Goal: Task Accomplishment & Management: Use online tool/utility

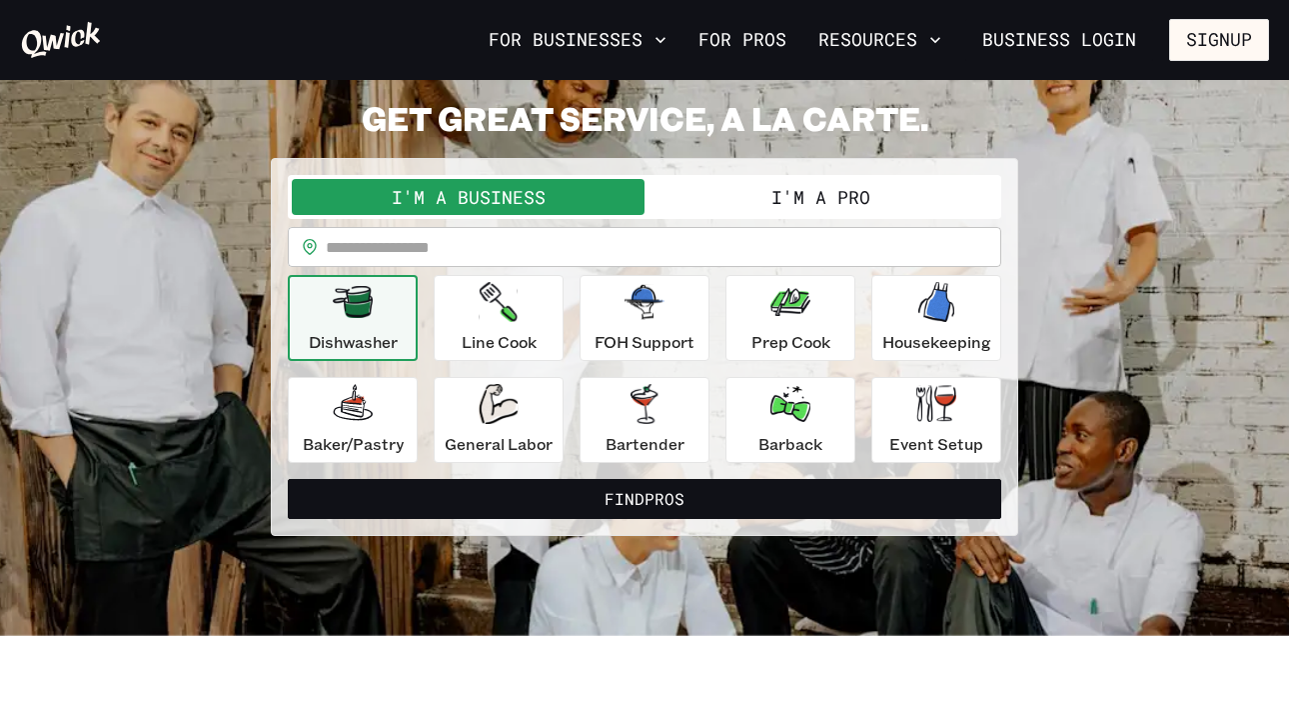
scroll to position [80, 0]
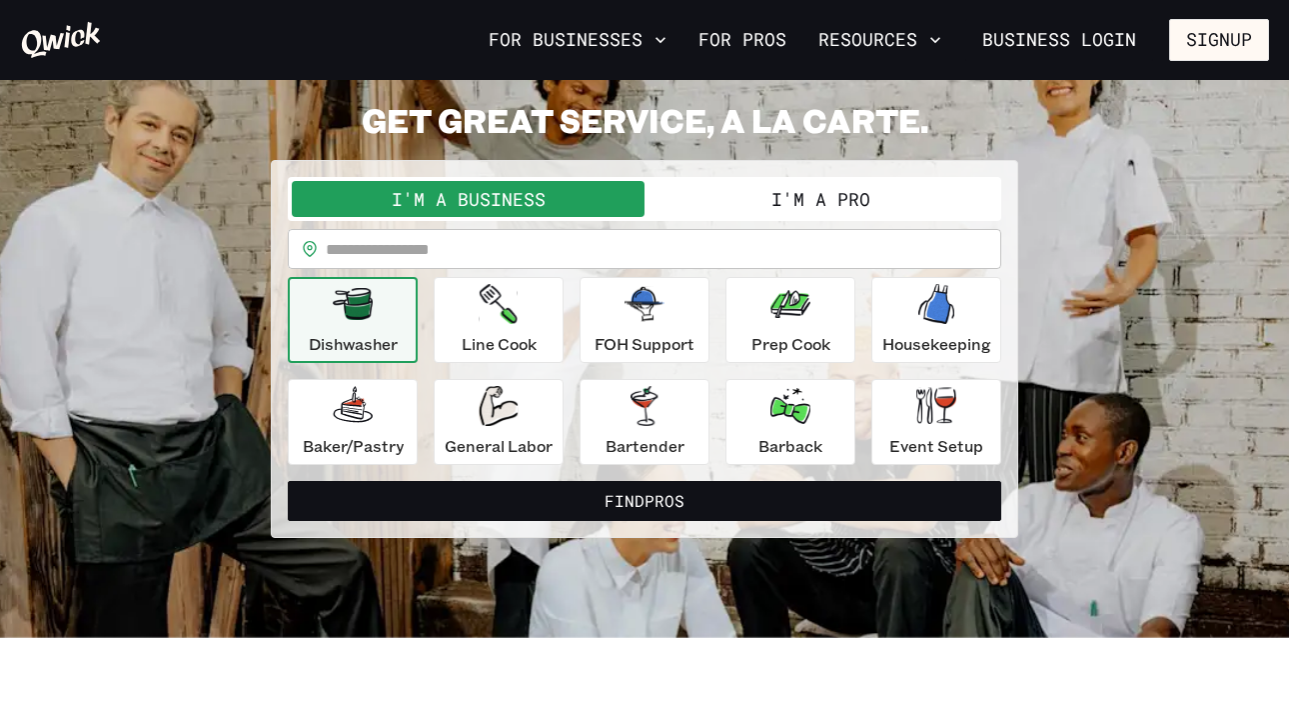
click at [752, 184] on button "I'm a Pro" at bounding box center [821, 199] width 353 height 36
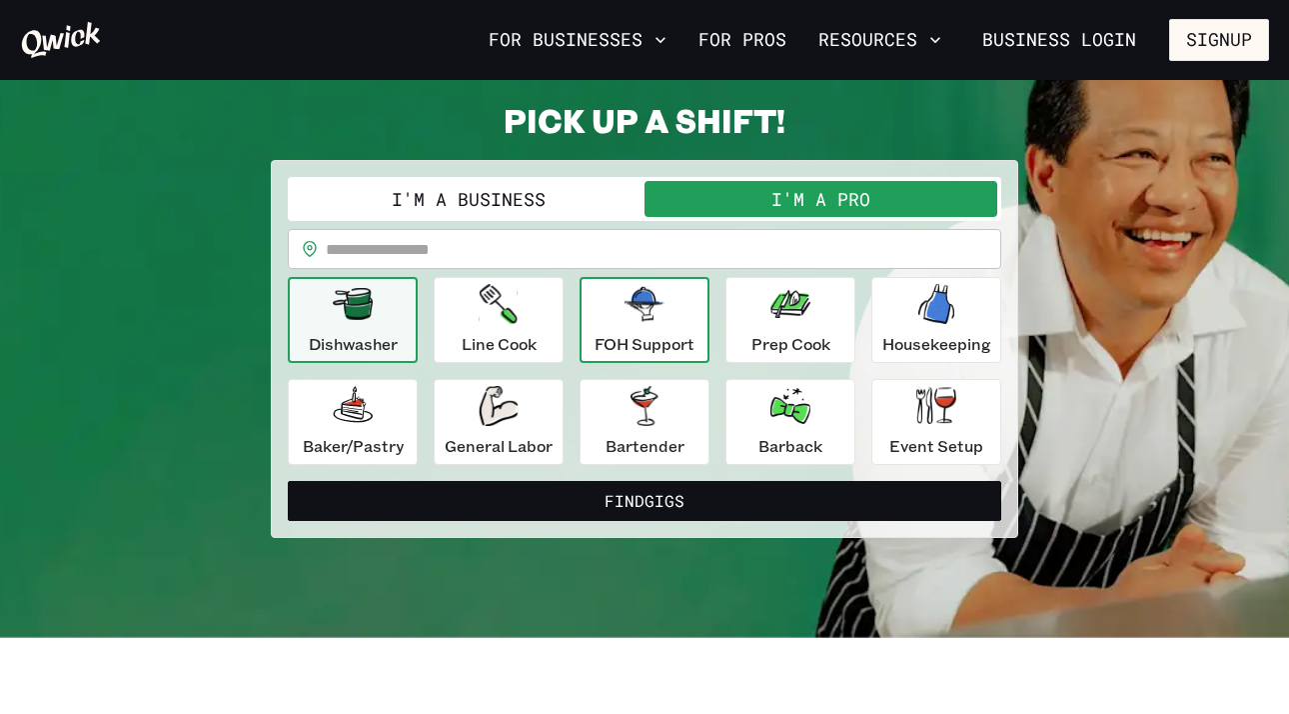
click at [615, 340] on p "FOH Support" at bounding box center [645, 344] width 100 height 24
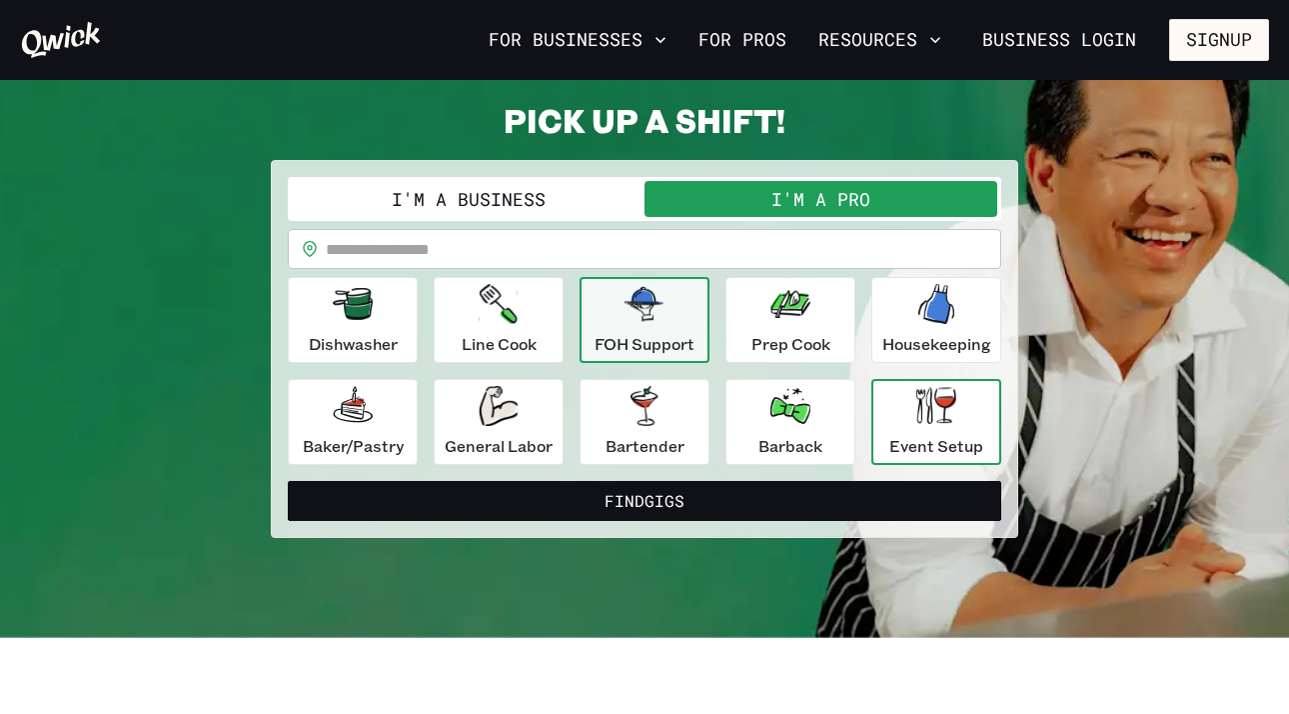
click at [916, 441] on p "Event Setup" at bounding box center [936, 446] width 94 height 24
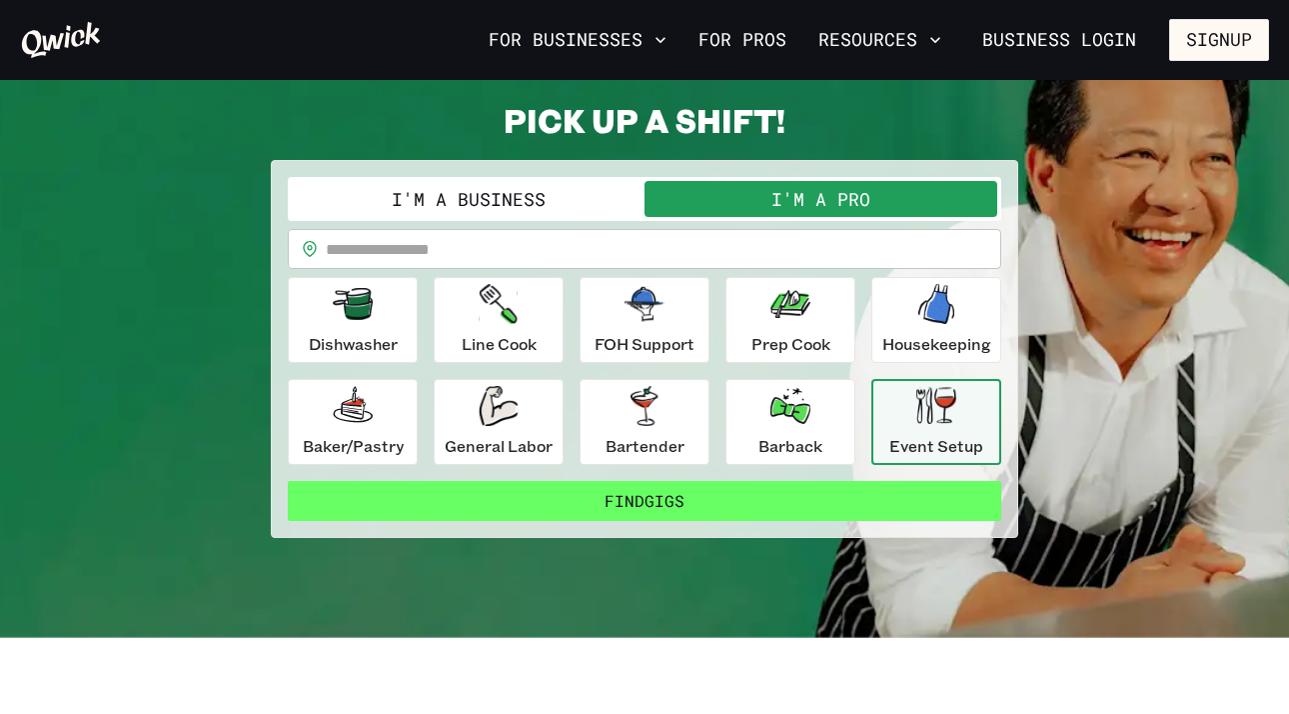
click at [523, 501] on button "Find Gigs" at bounding box center [645, 501] width 714 height 40
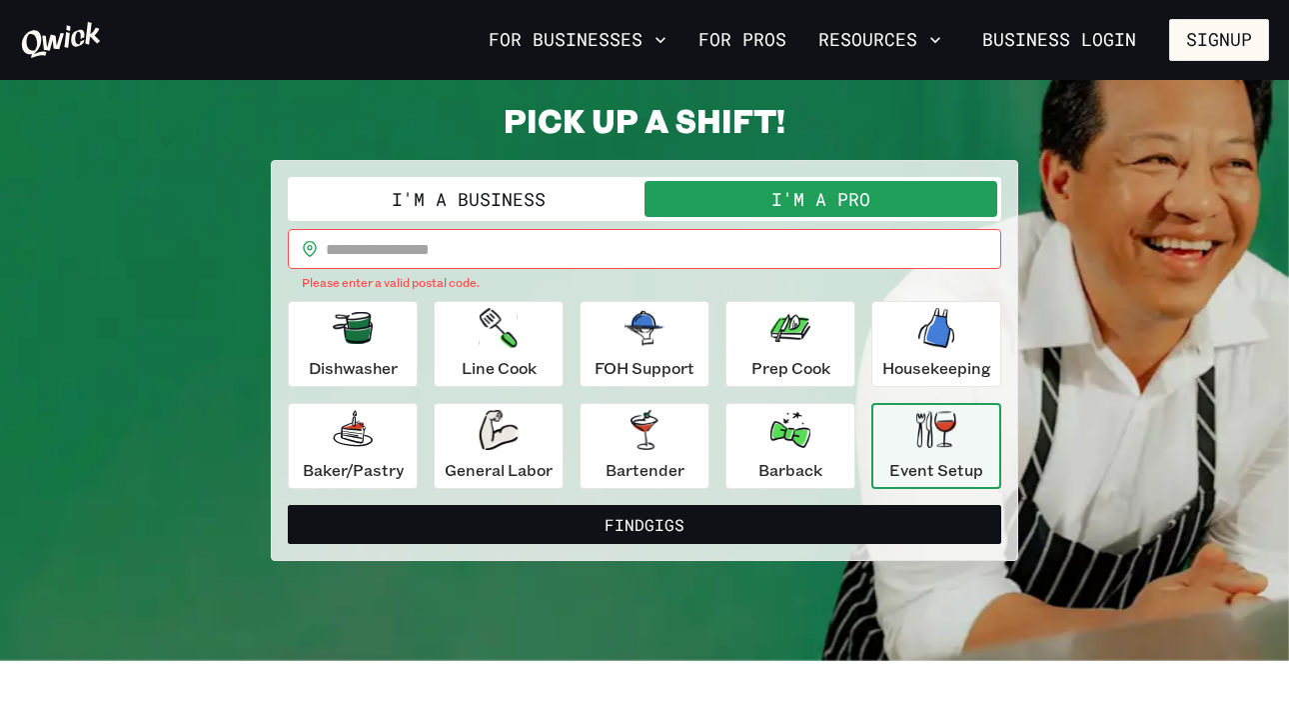
click at [487, 259] on input "text" at bounding box center [664, 249] width 676 height 40
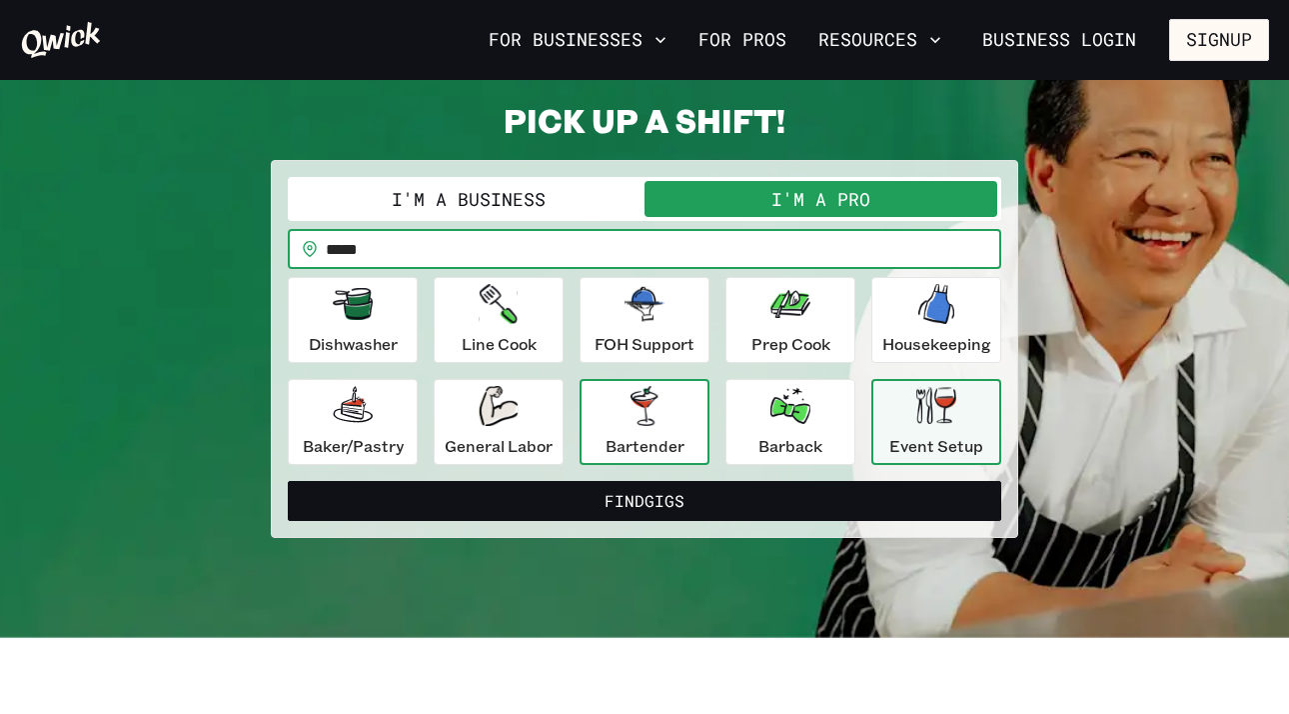
type input "*****"
click at [619, 409] on div "Bartender" at bounding box center [645, 422] width 79 height 72
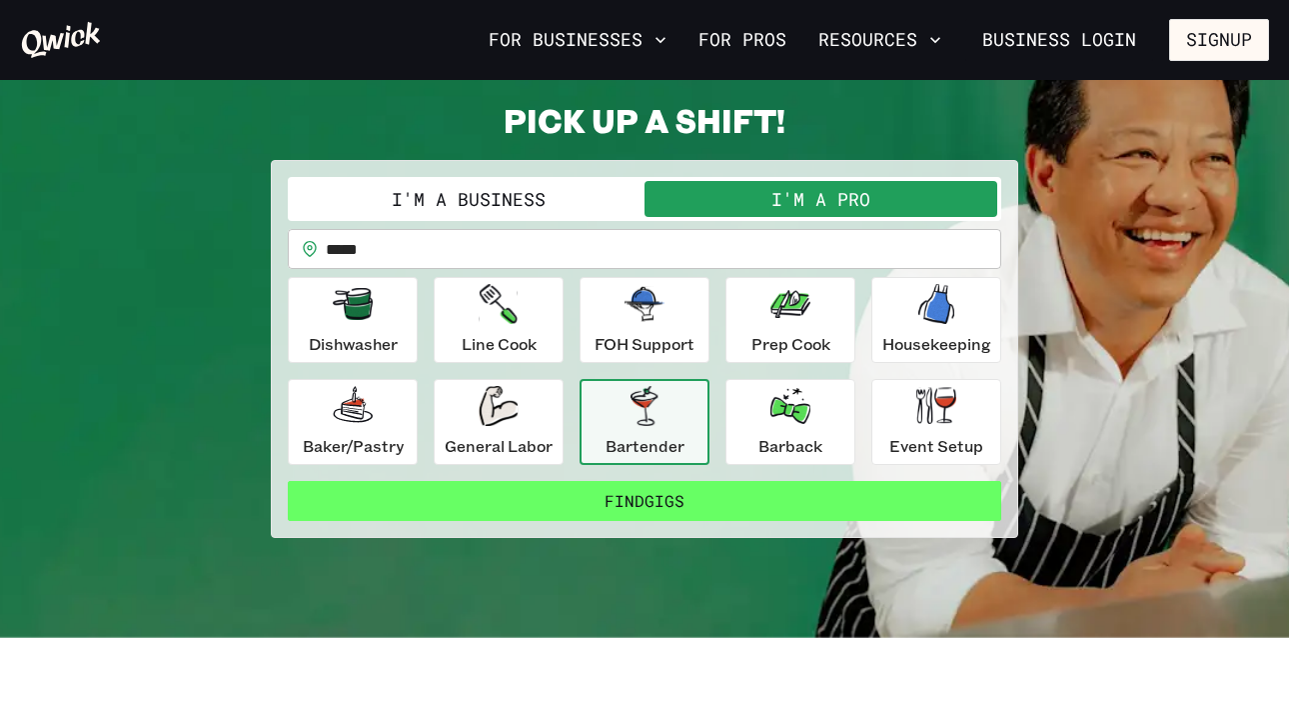
click at [659, 493] on button "Find Gigs" at bounding box center [645, 501] width 714 height 40
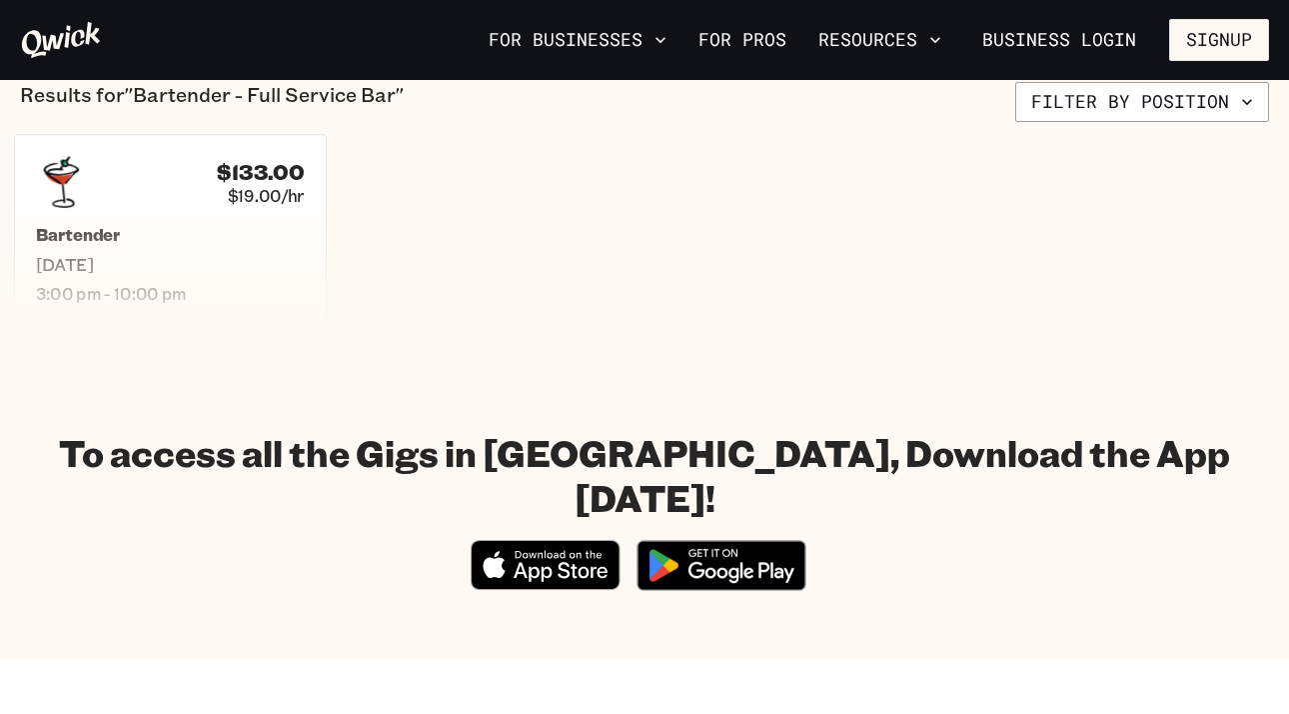
scroll to position [505, 0]
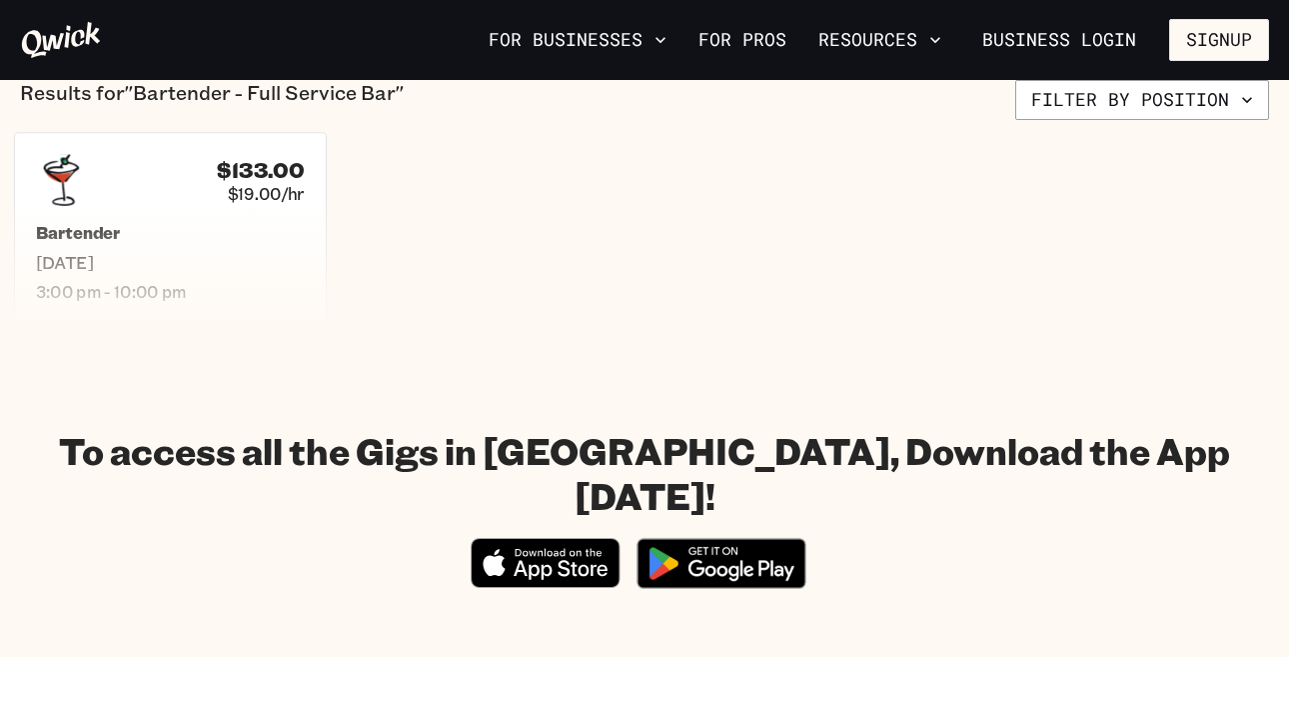
click at [199, 283] on span "3:00 pm - 10:00 pm" at bounding box center [170, 291] width 269 height 21
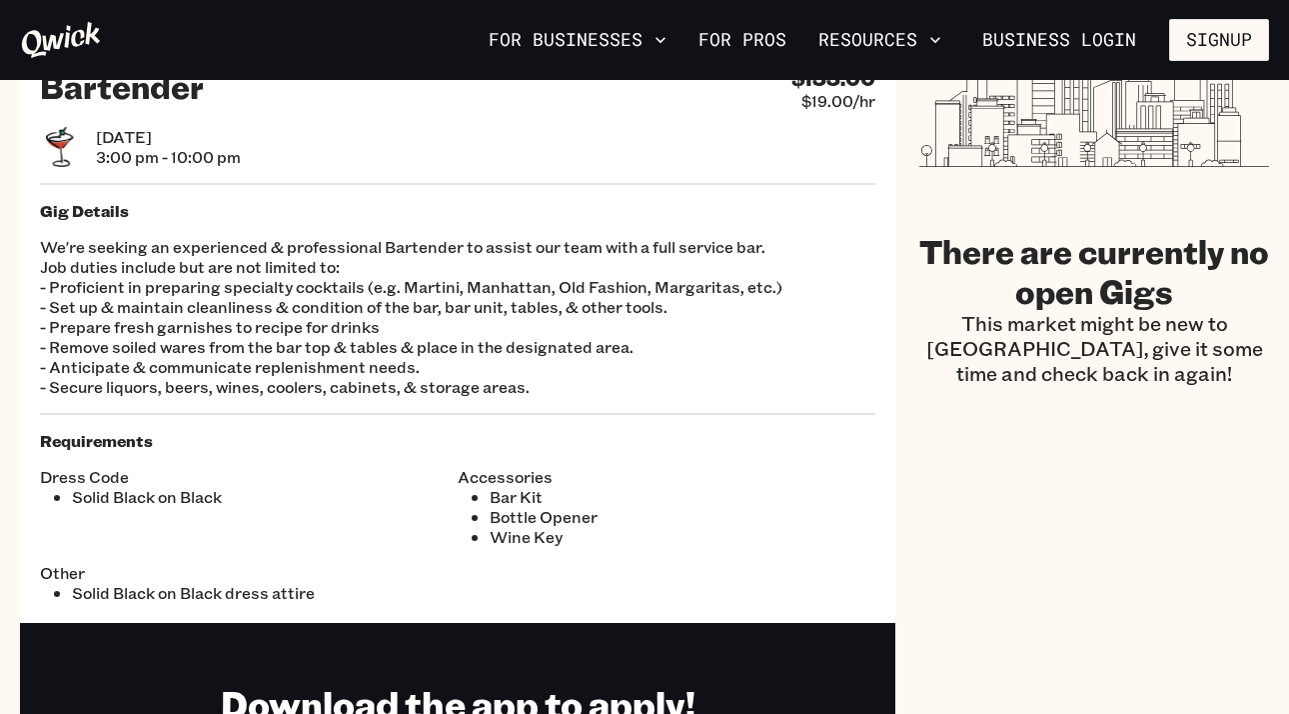
scroll to position [83, 0]
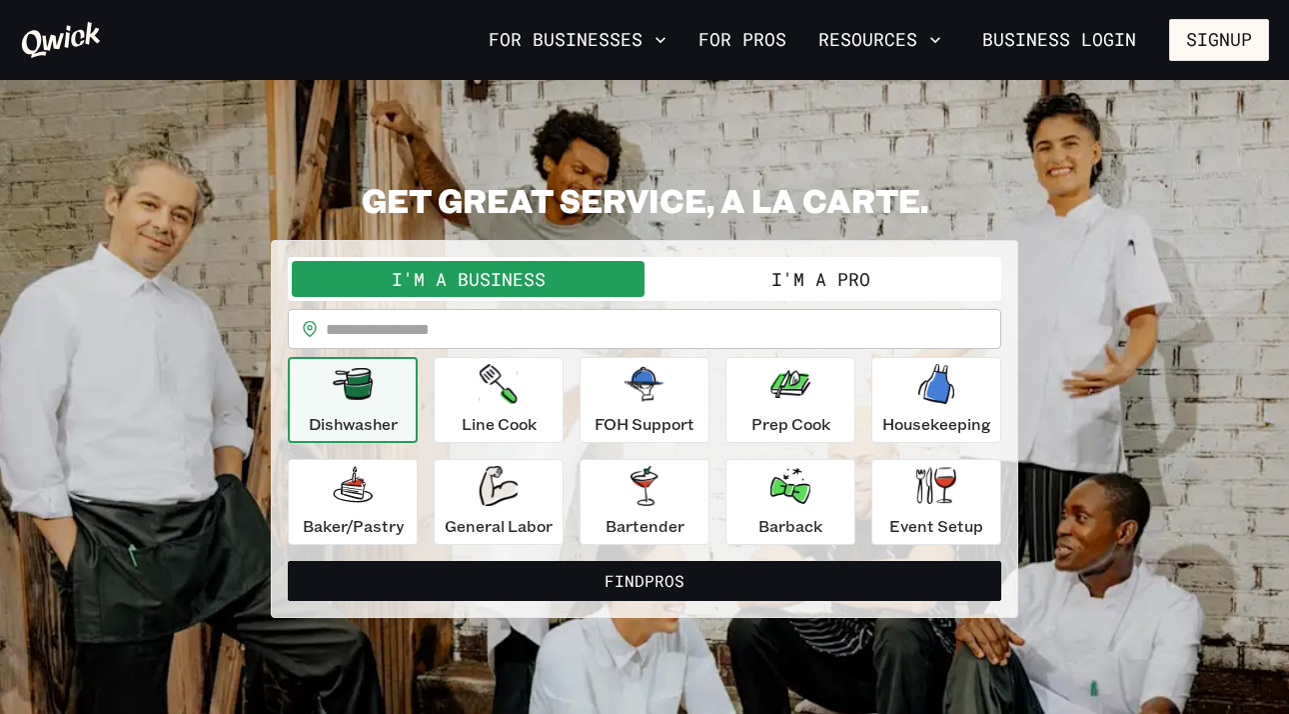
scroll to position [80, 0]
